Goal: Find specific page/section: Find specific page/section

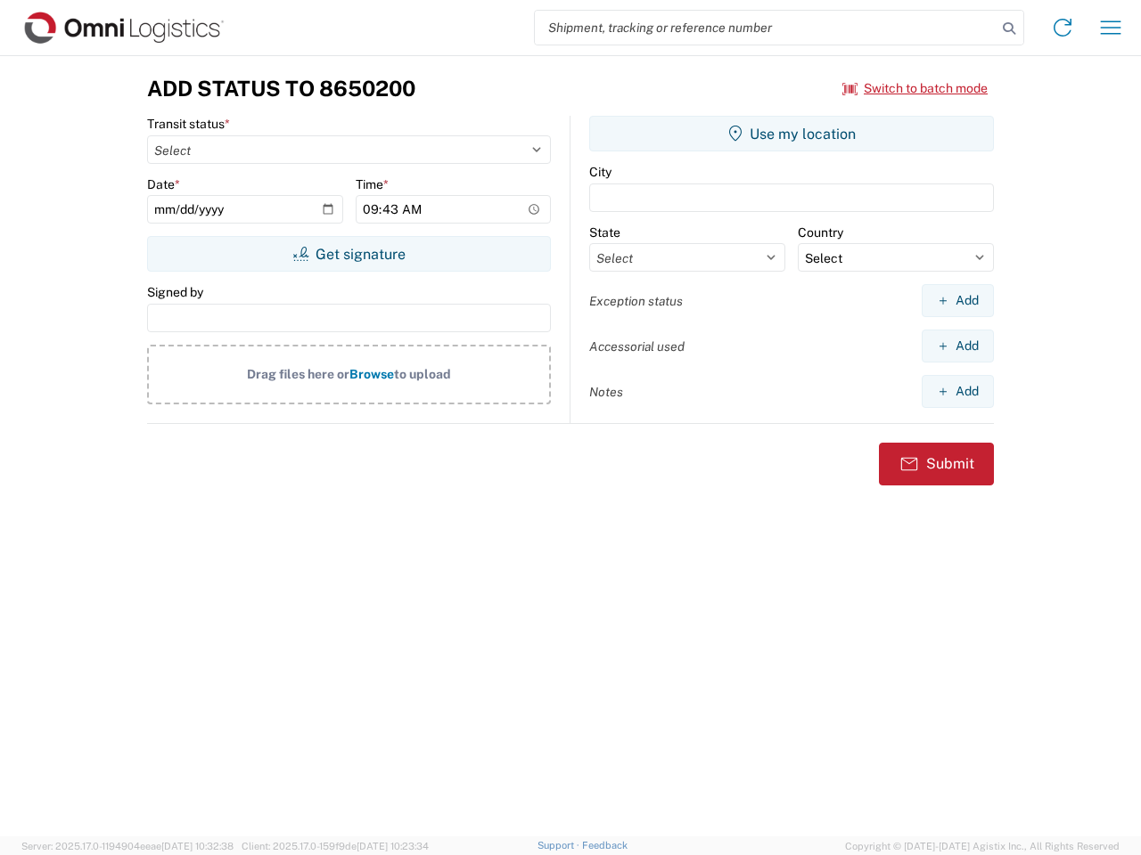
click at [765, 28] on input "search" at bounding box center [766, 28] width 462 height 34
click at [1009, 29] on icon at bounding box center [1008, 28] width 25 height 25
click at [1062, 28] on icon at bounding box center [1062, 27] width 29 height 29
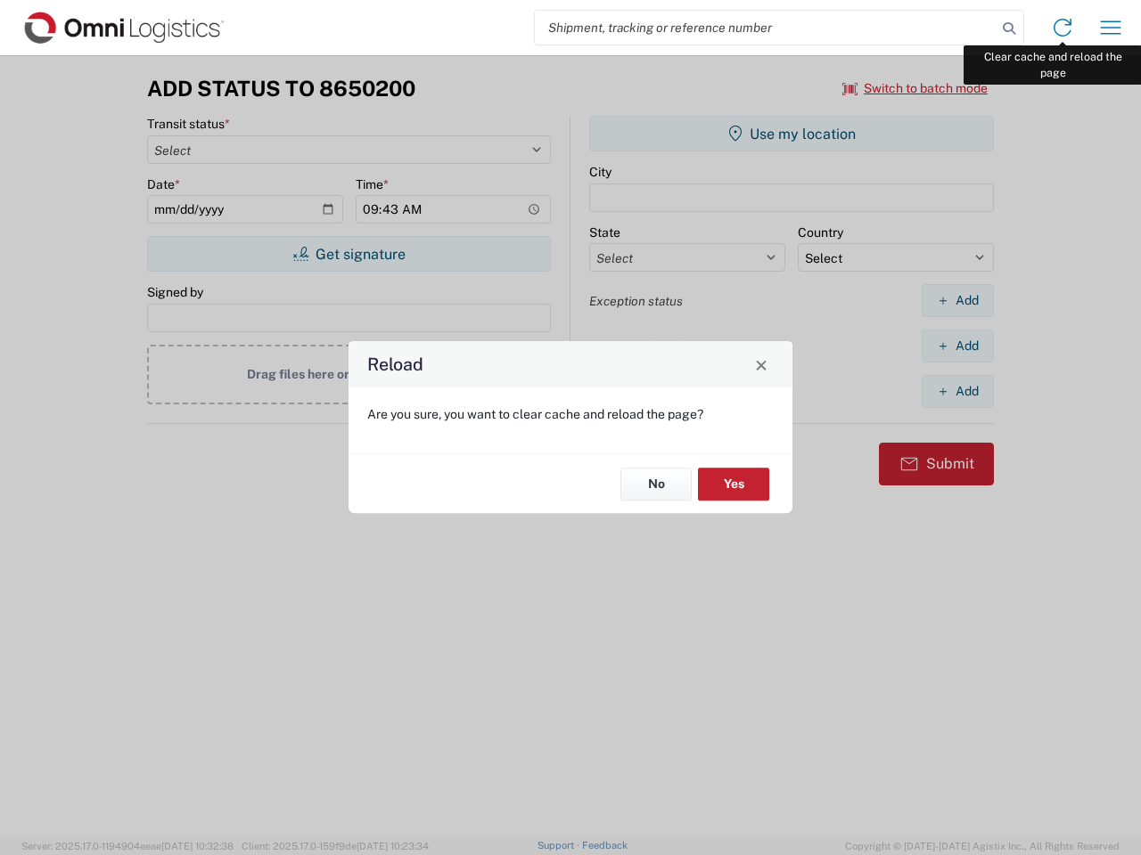
click at [1110, 28] on div "Reload Are you sure, you want to clear cache and reload the page? No Yes" at bounding box center [570, 427] width 1141 height 855
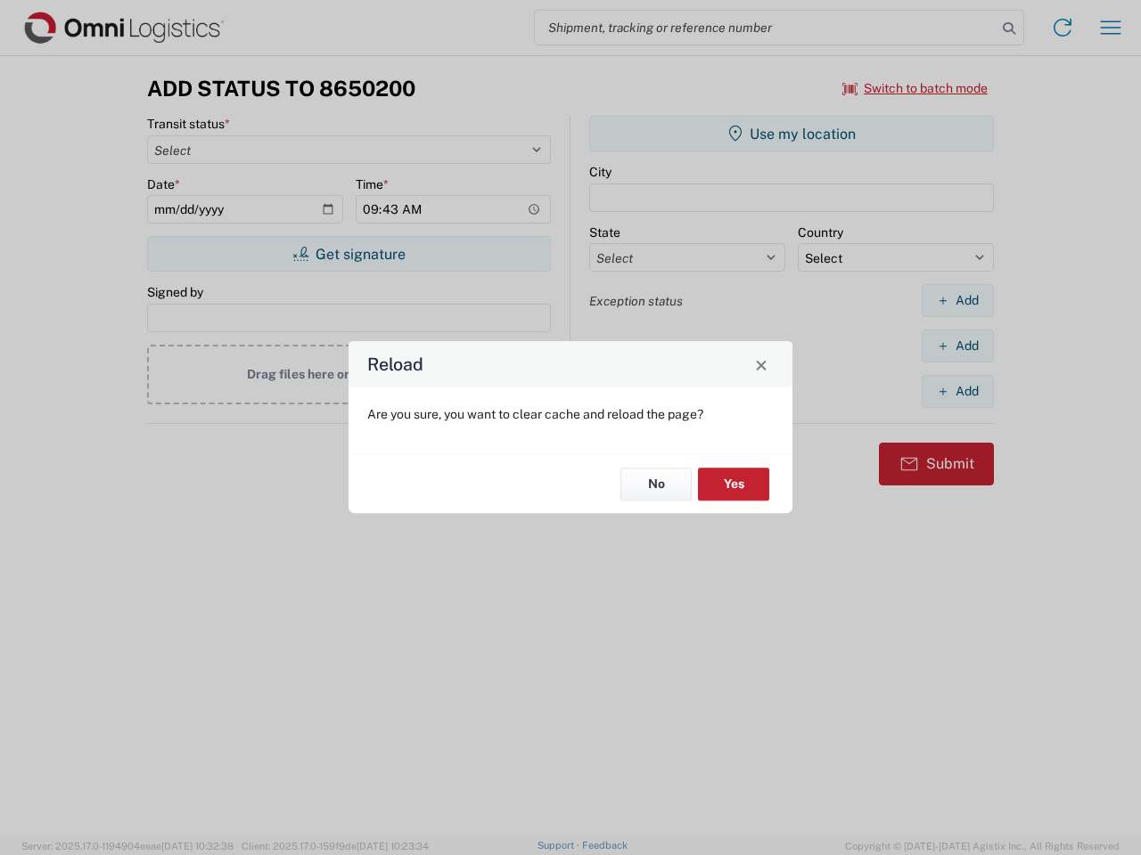
click at [915, 88] on div "Reload Are you sure, you want to clear cache and reload the page? No Yes" at bounding box center [570, 427] width 1141 height 855
click at [348, 254] on div "Reload Are you sure, you want to clear cache and reload the page? No Yes" at bounding box center [570, 427] width 1141 height 855
click at [791, 134] on div "Reload Are you sure, you want to clear cache and reload the page? No Yes" at bounding box center [570, 427] width 1141 height 855
click at [957, 300] on div "Reload Are you sure, you want to clear cache and reload the page? No Yes" at bounding box center [570, 427] width 1141 height 855
click at [957, 346] on div "Reload Are you sure, you want to clear cache and reload the page? No Yes" at bounding box center [570, 427] width 1141 height 855
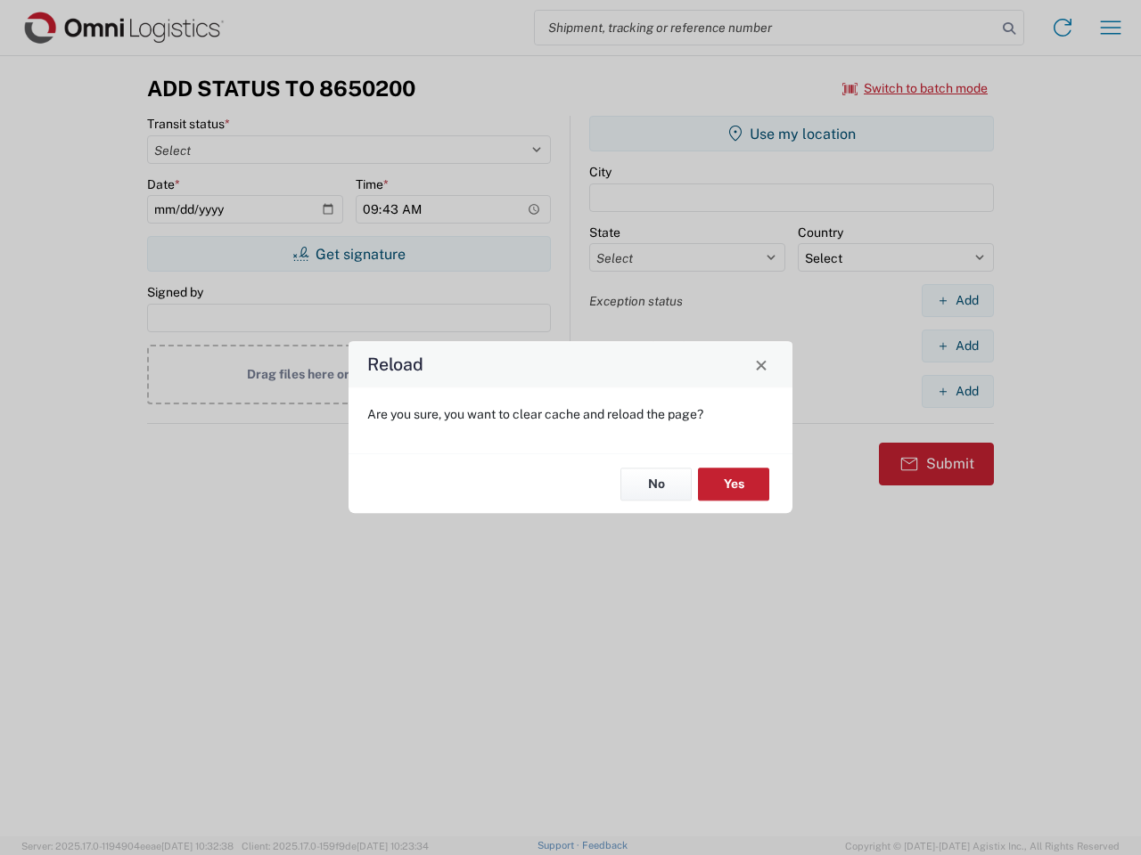
click at [957, 391] on div "Reload Are you sure, you want to clear cache and reload the page? No Yes" at bounding box center [570, 427] width 1141 height 855
